Goal: Information Seeking & Learning: Learn about a topic

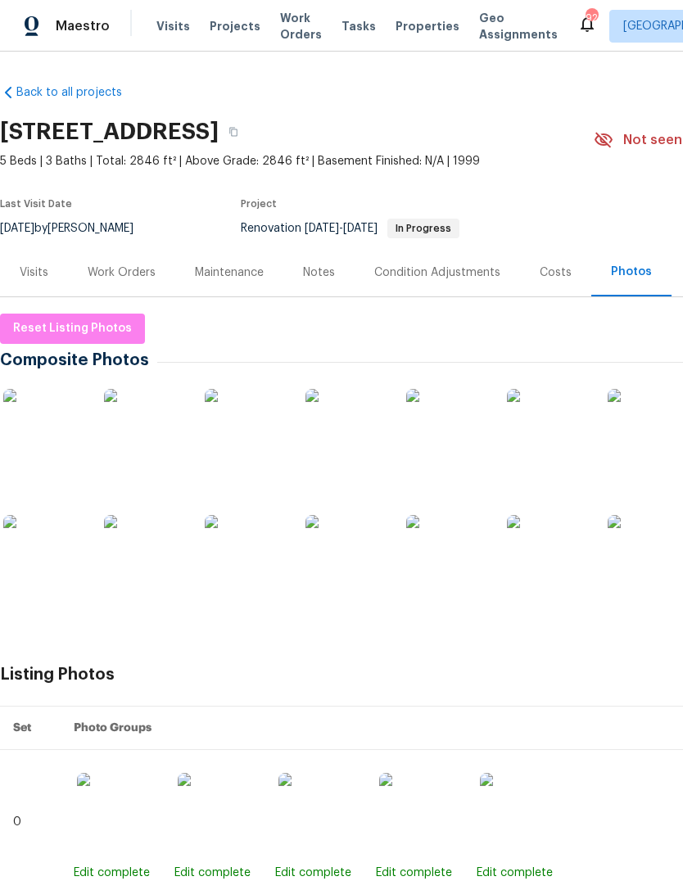
click at [44, 434] on img at bounding box center [44, 430] width 82 height 82
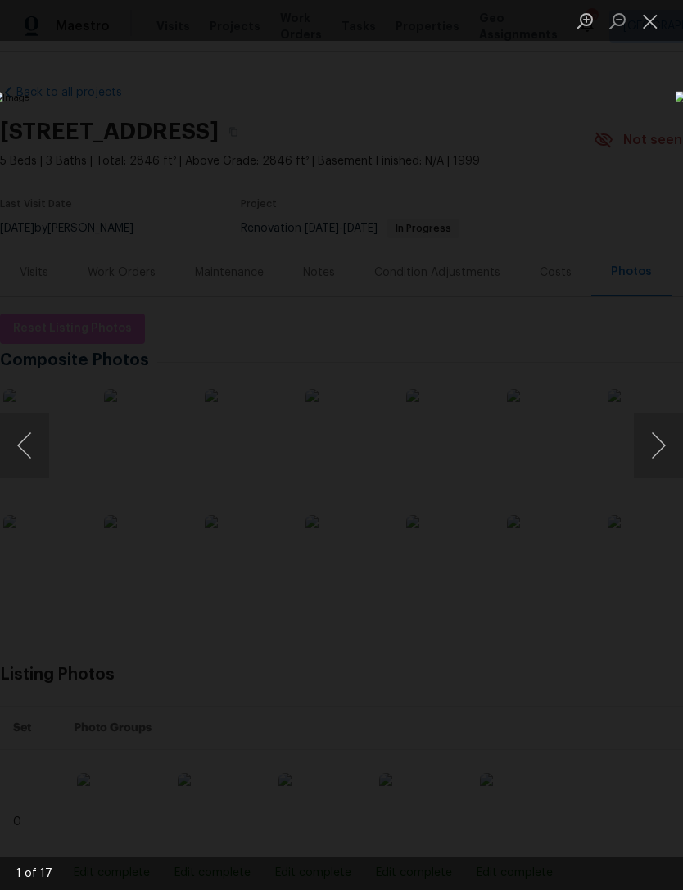
click at [649, 450] on button "Next image" at bounding box center [658, 446] width 49 height 66
click at [649, 448] on button "Next image" at bounding box center [658, 446] width 49 height 66
click at [650, 447] on button "Next image" at bounding box center [658, 446] width 49 height 66
click at [645, 449] on button "Next image" at bounding box center [658, 446] width 49 height 66
click at [651, 450] on button "Next image" at bounding box center [658, 446] width 49 height 66
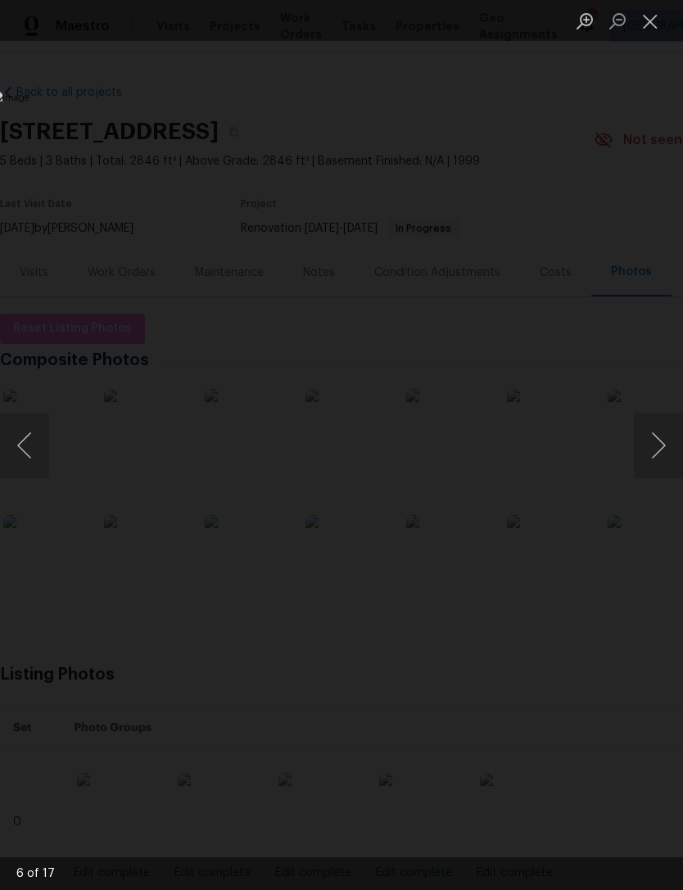
click at [645, 451] on button "Next image" at bounding box center [658, 446] width 49 height 66
click at [653, 444] on button "Next image" at bounding box center [658, 446] width 49 height 66
click at [644, 450] on button "Next image" at bounding box center [658, 446] width 49 height 66
click at [649, 448] on button "Next image" at bounding box center [658, 446] width 49 height 66
click at [644, 447] on button "Next image" at bounding box center [658, 446] width 49 height 66
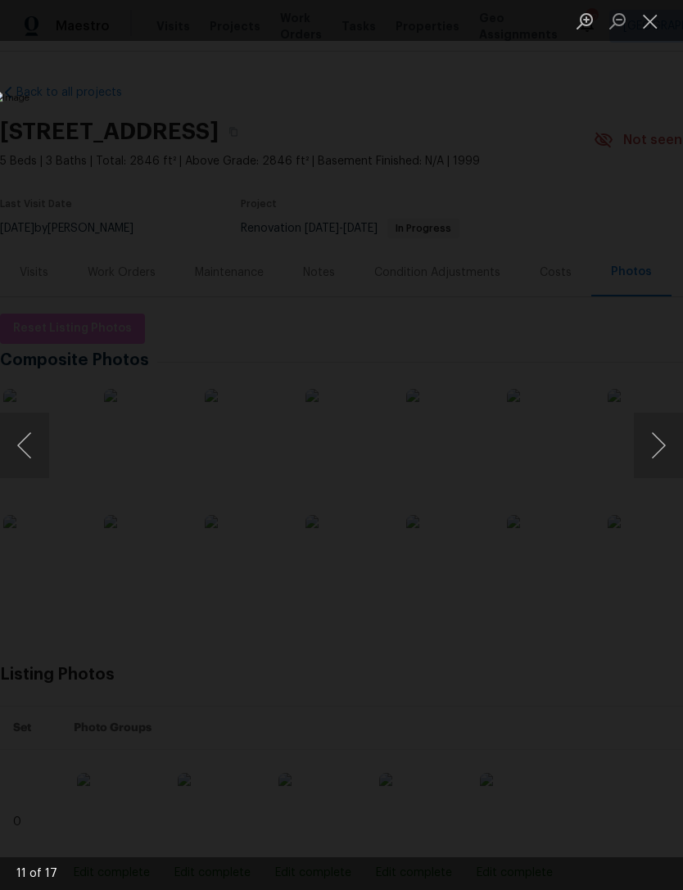
click at [645, 446] on button "Next image" at bounding box center [658, 446] width 49 height 66
click at [649, 445] on button "Next image" at bounding box center [658, 446] width 49 height 66
click at [644, 445] on button "Next image" at bounding box center [658, 446] width 49 height 66
click at [649, 444] on button "Next image" at bounding box center [658, 446] width 49 height 66
click at [649, 442] on button "Next image" at bounding box center [658, 446] width 49 height 66
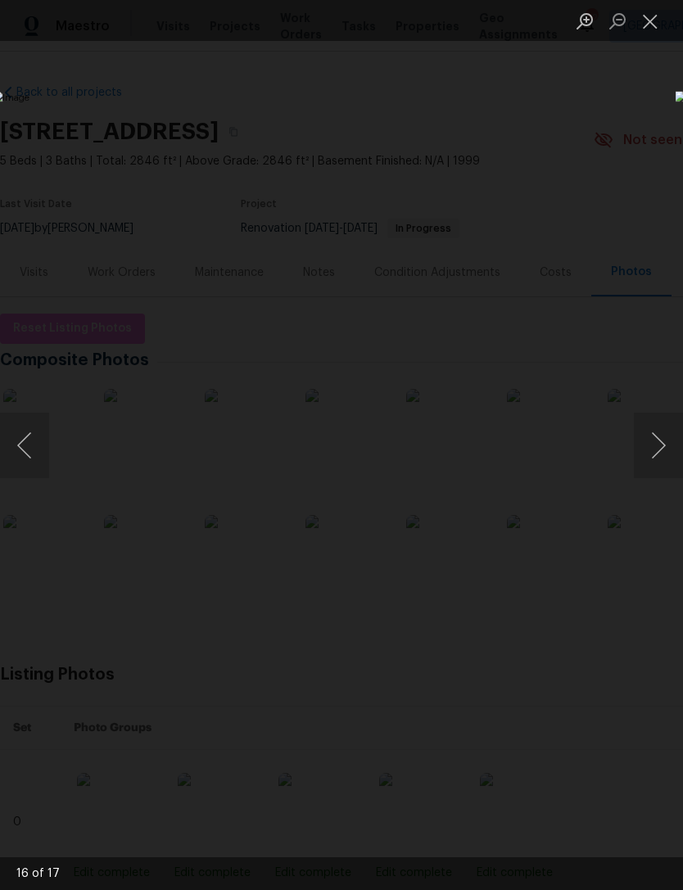
click at [644, 443] on button "Next image" at bounding box center [658, 446] width 49 height 66
click at [649, 442] on button "Next image" at bounding box center [658, 446] width 49 height 66
click at [646, 444] on button "Next image" at bounding box center [658, 446] width 49 height 66
click at [644, 446] on button "Next image" at bounding box center [658, 446] width 49 height 66
click at [651, 443] on button "Next image" at bounding box center [658, 446] width 49 height 66
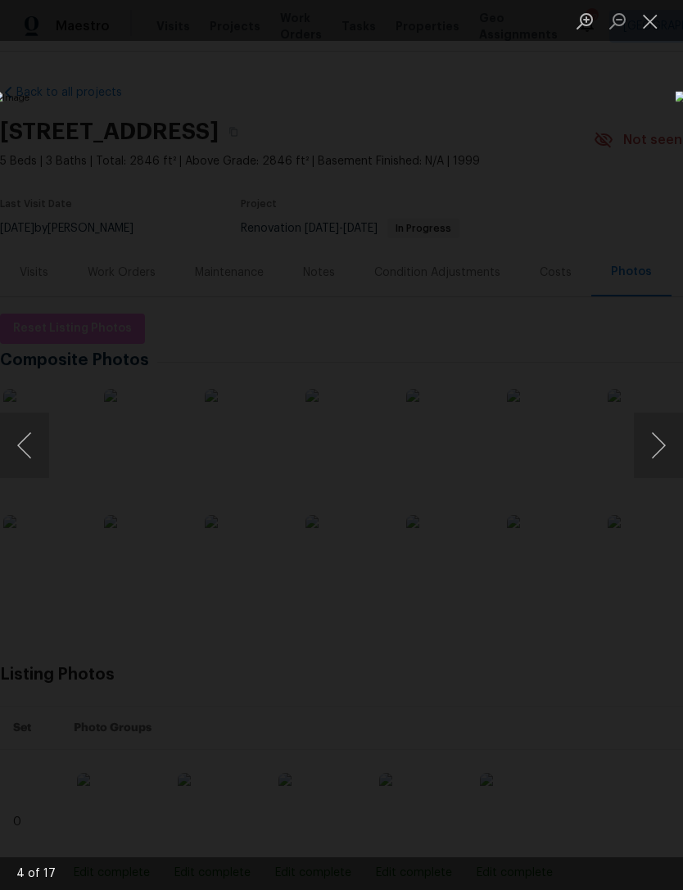
click at [644, 443] on button "Next image" at bounding box center [658, 446] width 49 height 66
click at [645, 443] on button "Next image" at bounding box center [658, 446] width 49 height 66
click at [640, 444] on button "Next image" at bounding box center [658, 446] width 49 height 66
click at [376, 84] on div "Lightbox" at bounding box center [341, 445] width 683 height 890
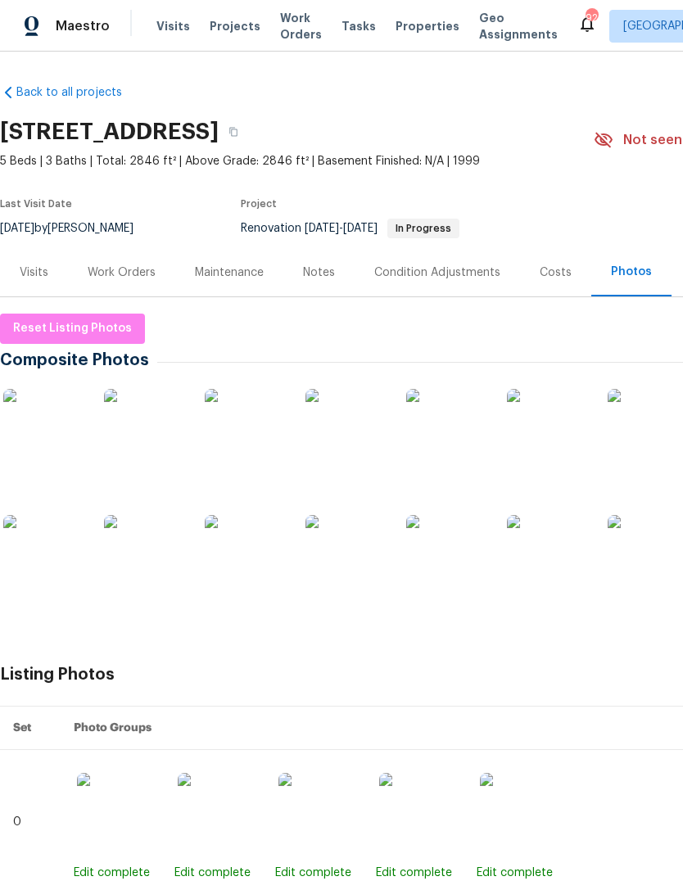
click at [319, 268] on div "Notes" at bounding box center [319, 273] width 32 height 16
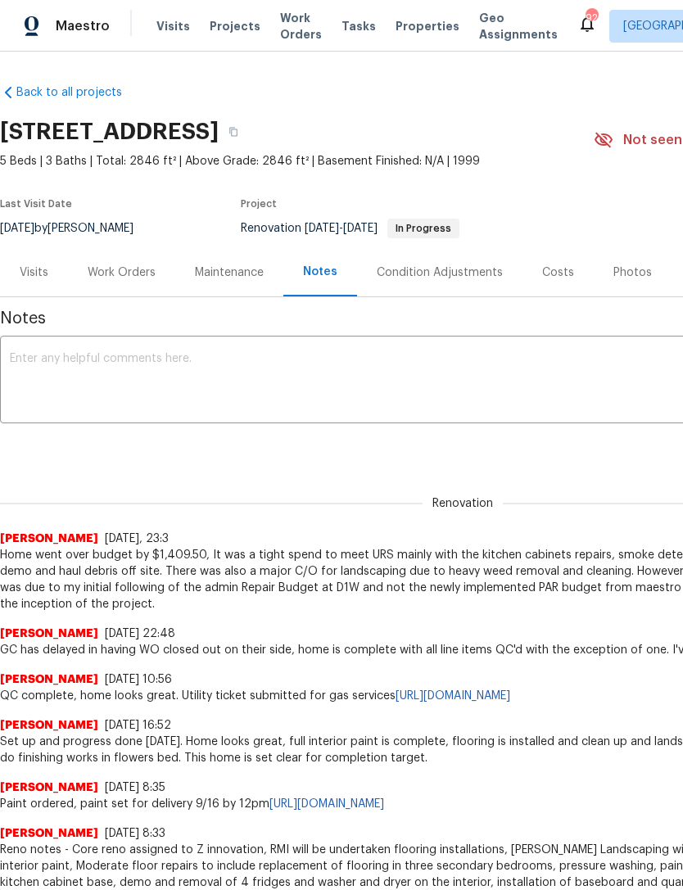
click at [41, 251] on div "Visits" at bounding box center [34, 272] width 68 height 48
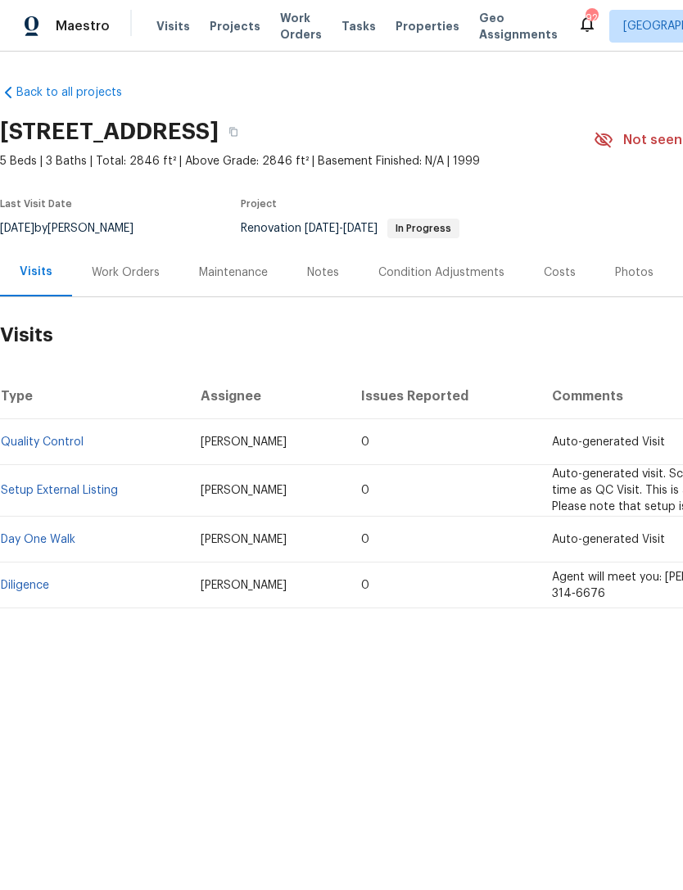
click at [112, 271] on div "Work Orders" at bounding box center [126, 273] width 68 height 16
